Goal: Find contact information: Find contact information

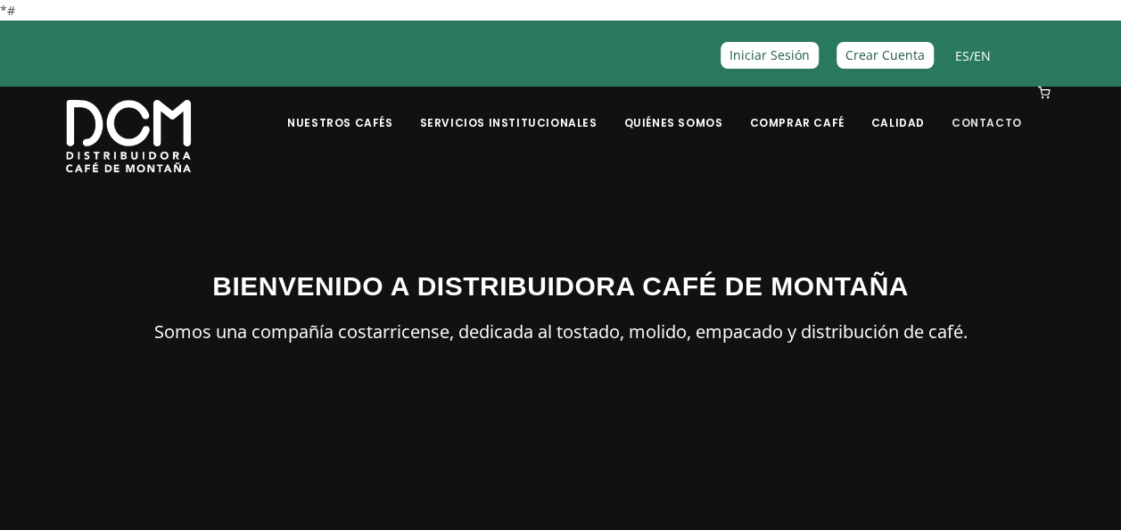
click at [1001, 120] on link "Contacto" at bounding box center [987, 109] width 92 height 42
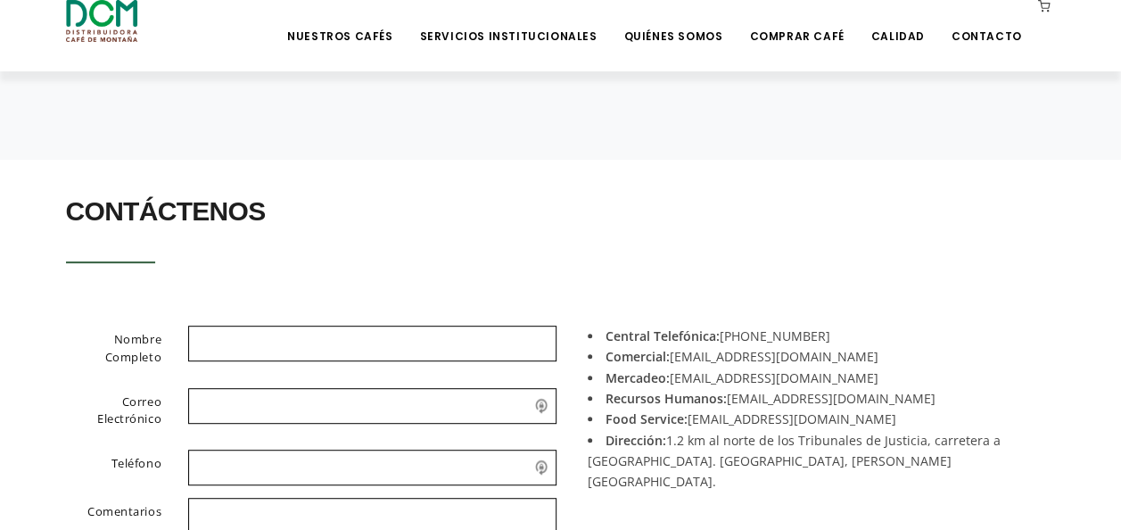
scroll to position [296, 0]
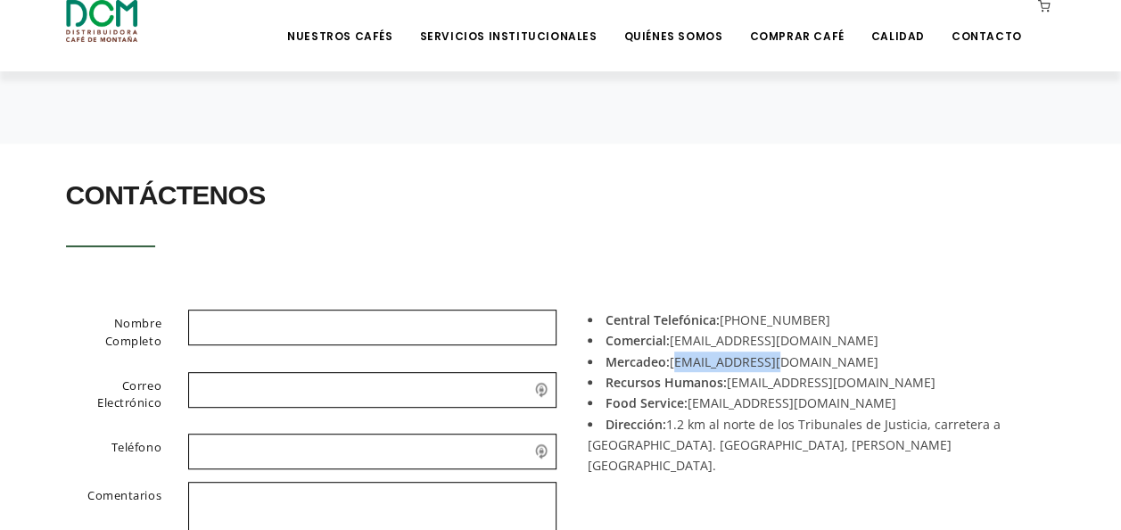
drag, startPoint x: 781, startPoint y: 360, endPoint x: 675, endPoint y: 360, distance: 106.1
click at [675, 360] on li "Mercadeo: [EMAIL_ADDRESS][DOMAIN_NAME]" at bounding box center [815, 361] width 455 height 21
copy li "[EMAIL_ADDRESS][DOMAIN_NAME]"
click at [1038, 363] on li "Mercadeo: [EMAIL_ADDRESS][DOMAIN_NAME]" at bounding box center [815, 361] width 455 height 21
drag, startPoint x: 785, startPoint y: 339, endPoint x: 675, endPoint y: 334, distance: 109.8
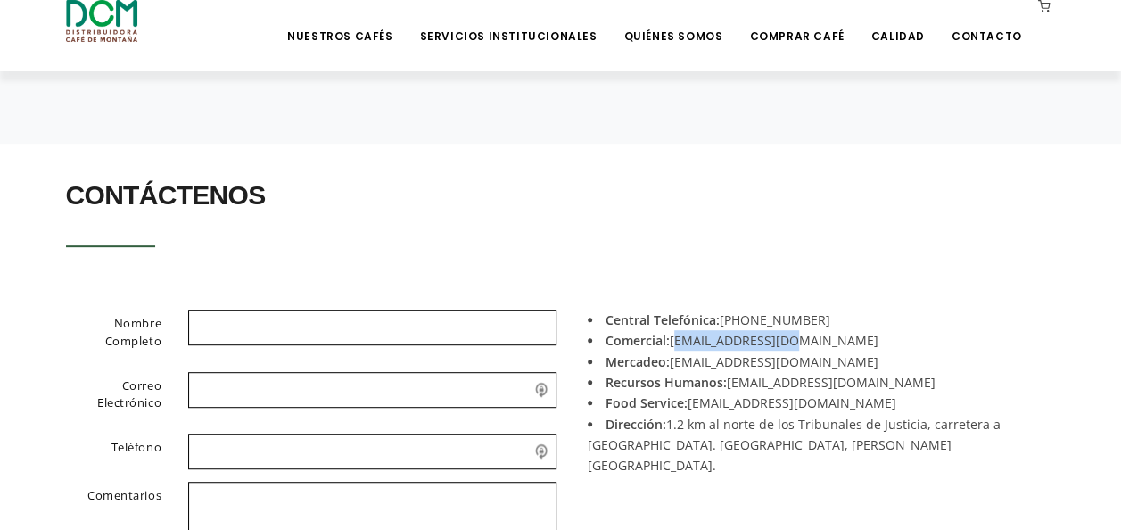
click at [675, 334] on li "Comercial: [EMAIL_ADDRESS][DOMAIN_NAME]" at bounding box center [815, 340] width 455 height 21
drag, startPoint x: 675, startPoint y: 334, endPoint x: 745, endPoint y: 340, distance: 69.8
copy li "[EMAIL_ADDRESS][DOMAIN_NAME]"
click at [1102, 268] on section "Contáctenos" at bounding box center [560, 213] width 1121 height 139
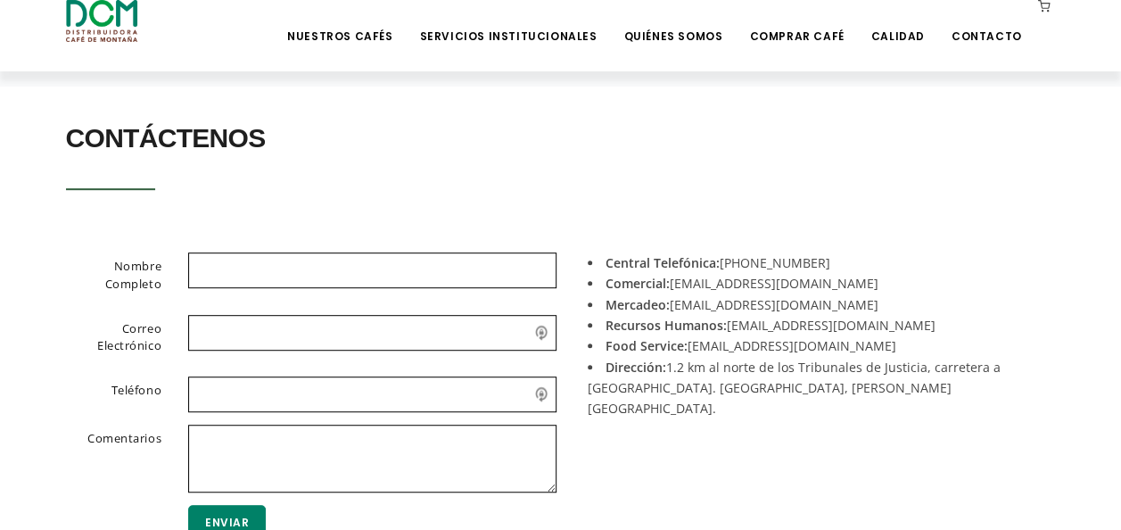
scroll to position [346, 0]
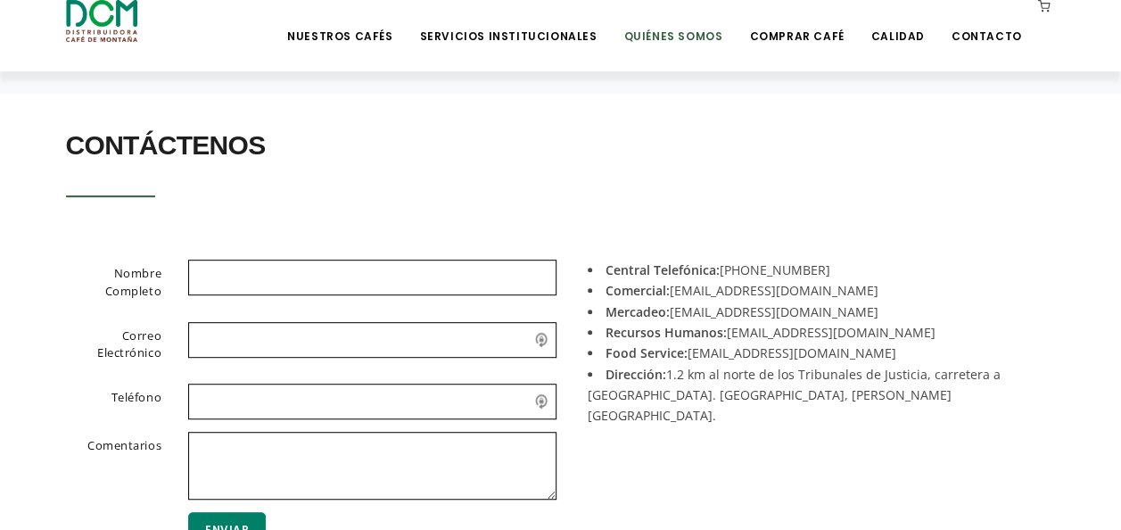
click at [709, 39] on link "Quiénes Somos" at bounding box center [673, 23] width 120 height 42
